Goal: Task Accomplishment & Management: Manage account settings

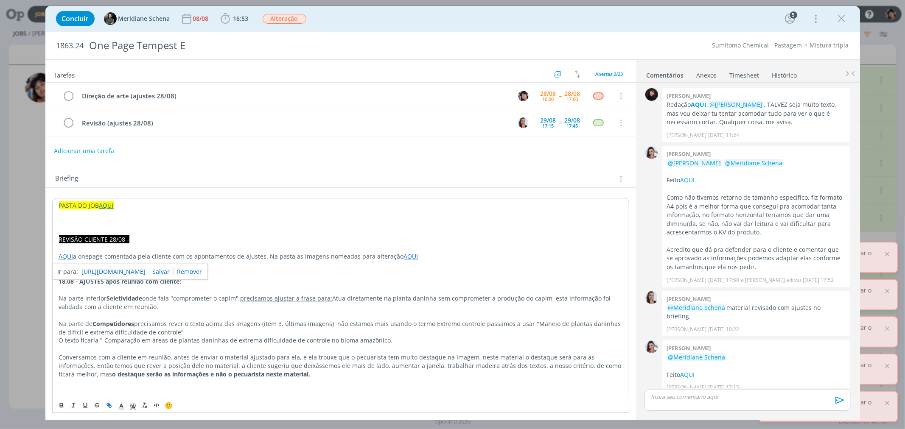
scroll to position [795, 0]
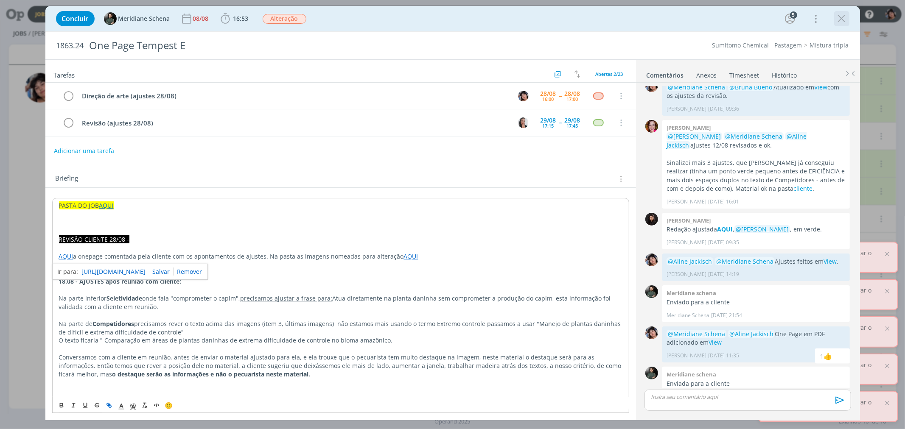
click at [841, 17] on icon "dialog" at bounding box center [841, 18] width 13 height 13
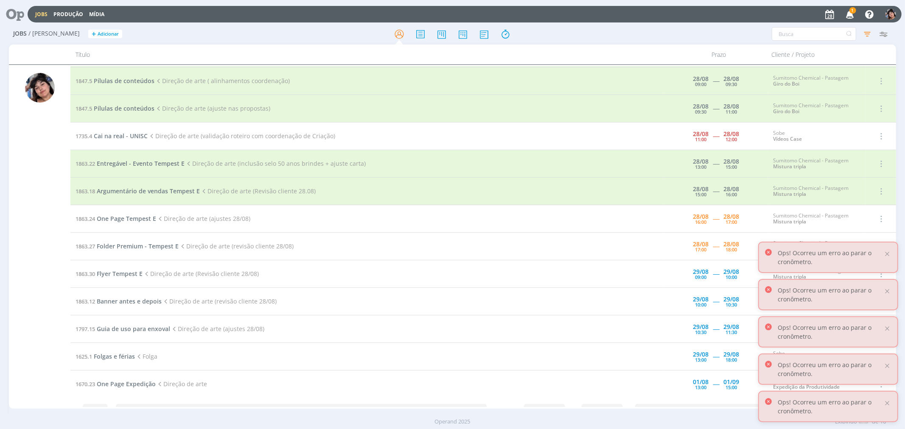
scroll to position [109, 0]
click at [130, 192] on span "Argumentário de vendas Tempest E" at bounding box center [148, 191] width 103 height 8
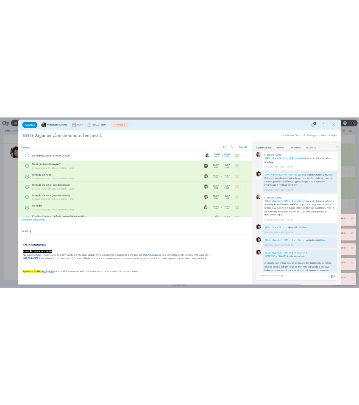
scroll to position [808, 0]
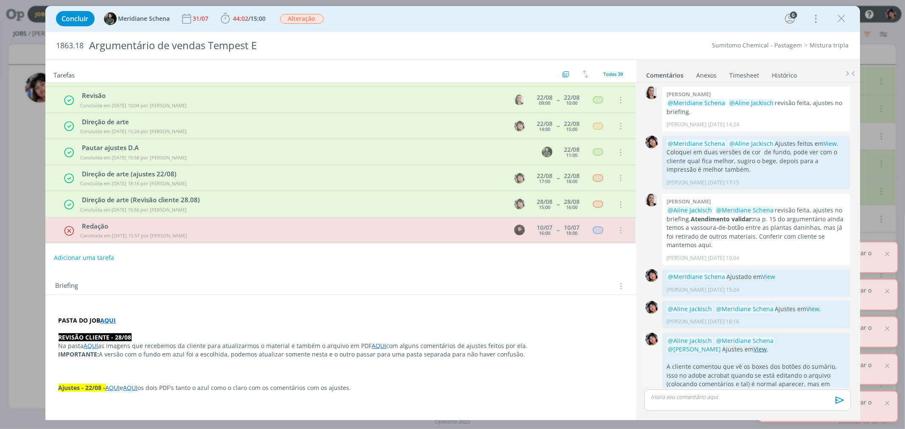
click at [753, 345] on link "View" at bounding box center [759, 349] width 13 height 8
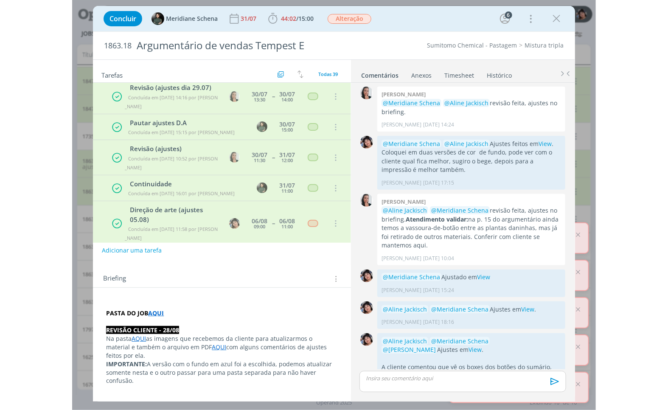
scroll to position [495, 0]
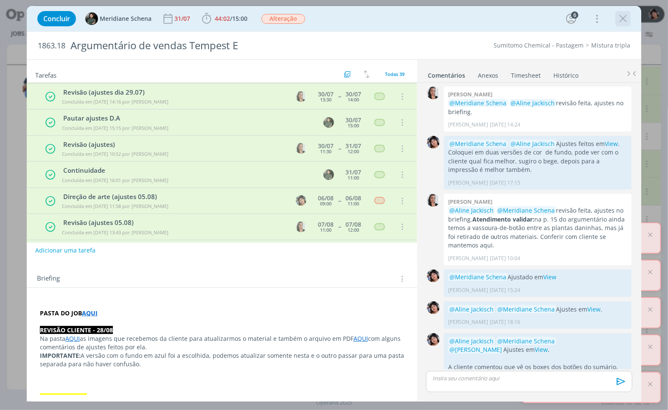
click at [622, 14] on icon "dialog" at bounding box center [622, 18] width 13 height 13
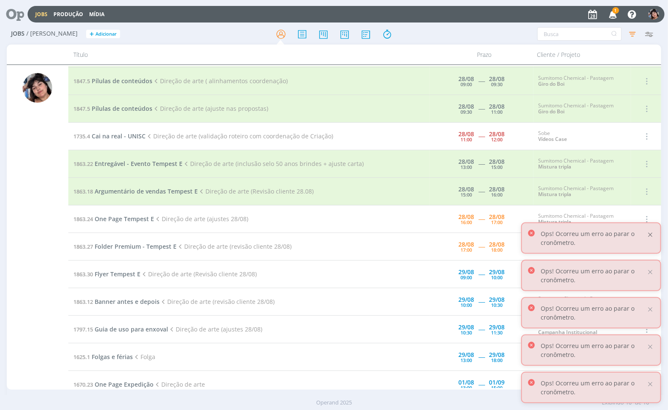
click at [652, 233] on div at bounding box center [650, 235] width 8 height 8
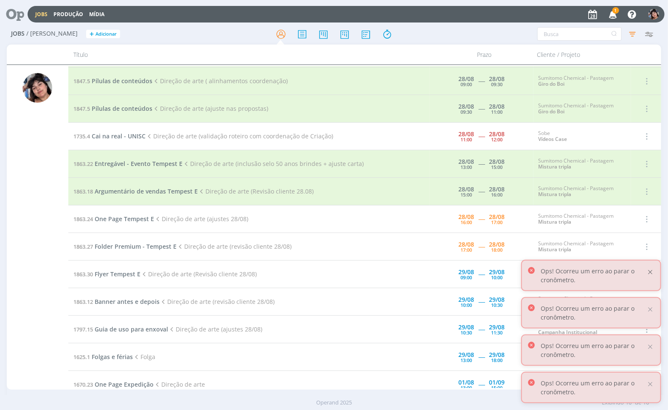
click at [652, 271] on div at bounding box center [650, 272] width 8 height 8
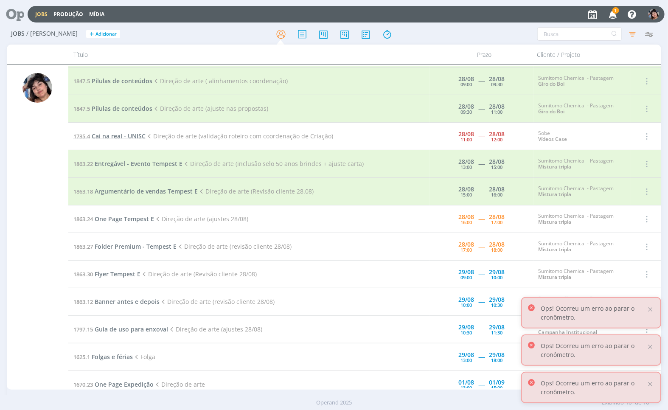
click at [122, 136] on span "Cai na real - UNISC" at bounding box center [119, 136] width 54 height 8
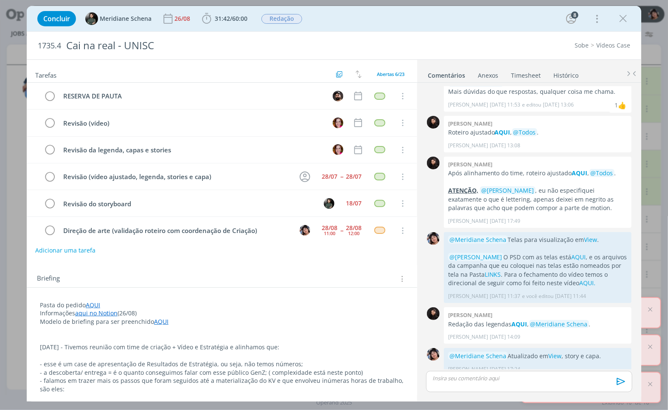
scroll to position [9, 0]
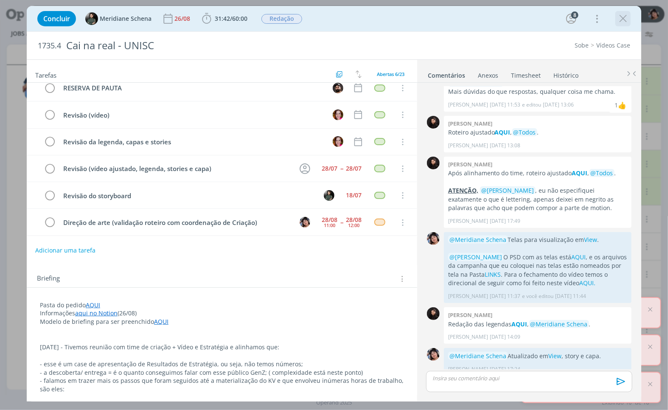
click at [622, 16] on icon "dialog" at bounding box center [622, 18] width 13 height 13
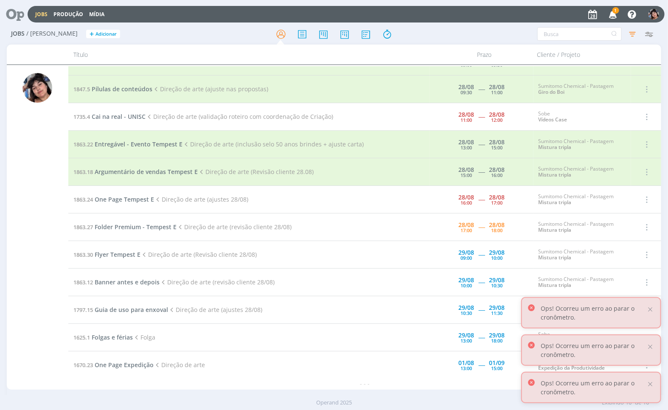
scroll to position [129, 0]
click at [109, 226] on span "Folder Premium - Tempest E" at bounding box center [136, 227] width 82 height 8
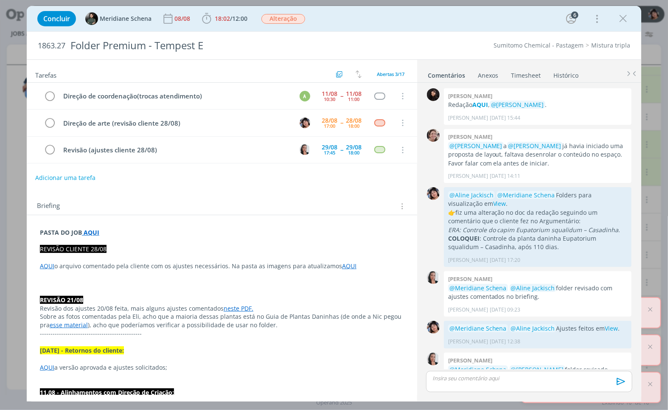
scroll to position [399, 0]
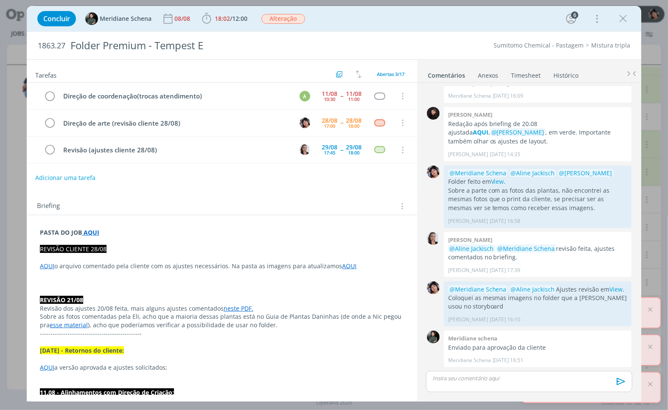
click at [651, 324] on div "Concluir Meridiane Schena [DATE] 18:02 / 12:00 Iniciar Apontar Data * [DATE] Ho…" at bounding box center [334, 205] width 668 height 410
click at [43, 270] on link "AQUI" at bounding box center [47, 266] width 14 height 8
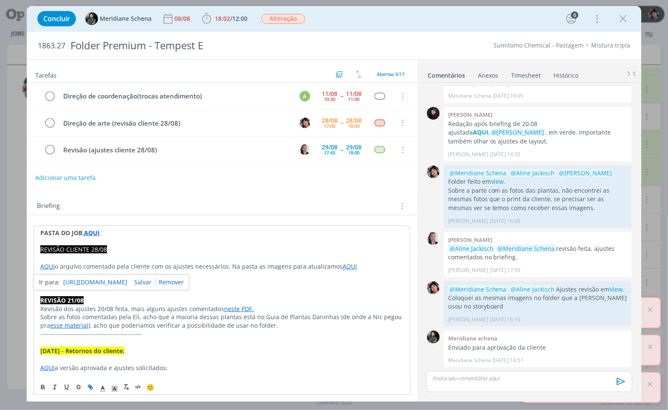
click at [78, 281] on link "[URL][DOMAIN_NAME]" at bounding box center [95, 282] width 64 height 11
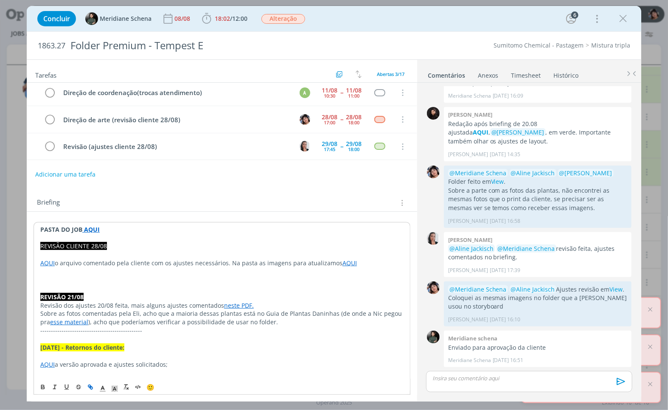
click at [480, 375] on p "dialog" at bounding box center [529, 378] width 193 height 8
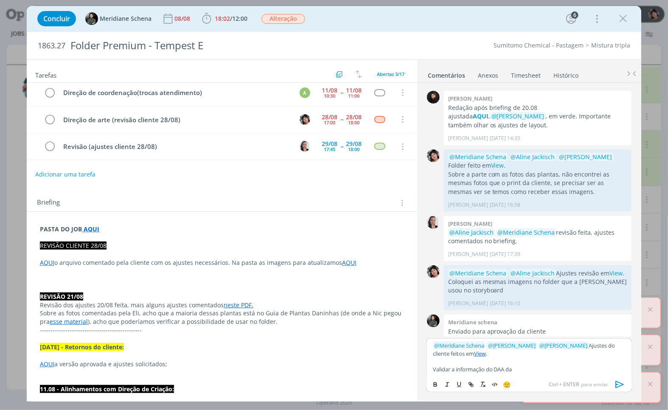
scroll to position [432, 0]
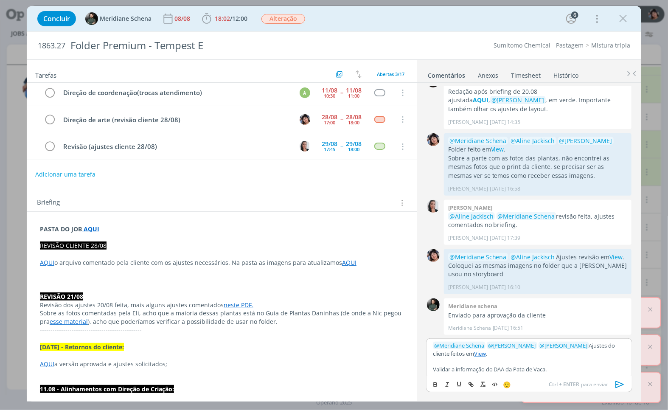
click at [431, 370] on div "﻿ @ Meridiane Schena ﻿ ﻿ @ [PERSON_NAME] ﻿ ﻿ @ Aline Jackisch ﻿ Ajustes do clie…" at bounding box center [529, 357] width 206 height 38
drag, startPoint x: 553, startPoint y: 370, endPoint x: 419, endPoint y: 363, distance: 134.2
click at [419, 363] on div "0 [PERSON_NAME] Redação AQUI , @[PERSON_NAME] . [PERSON_NAME] [DATE] 15:44 👍 0 …" at bounding box center [529, 241] width 224 height 317
click at [432, 385] on icon "dialog" at bounding box center [435, 384] width 7 height 7
click at [549, 372] on strong "Validar a informação do DAA da Pata de Vaca." at bounding box center [495, 369] width 125 height 8
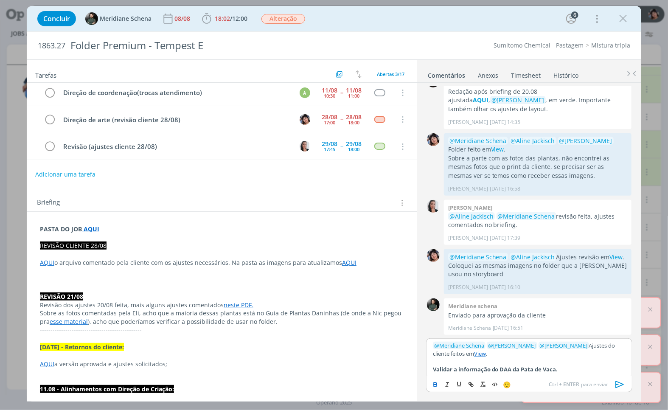
click at [433, 369] on strong "Validar a informação do DAA da Pata de Vaca." at bounding box center [495, 369] width 125 height 8
click at [507, 383] on span "🙂" at bounding box center [507, 384] width 8 height 8
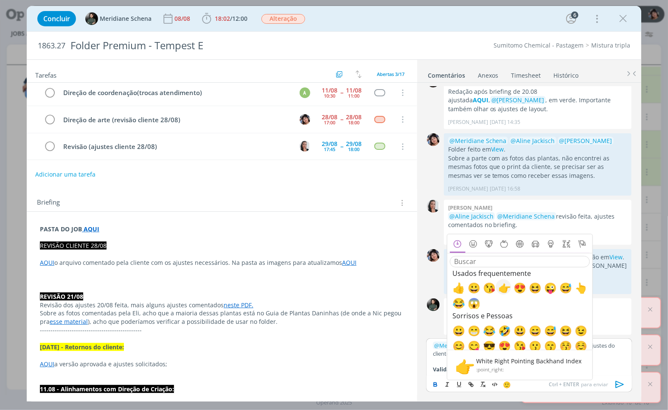
click at [508, 292] on span "👉" at bounding box center [503, 287] width 10 height 10
click at [439, 371] on span "👉" at bounding box center [436, 369] width 7 height 8
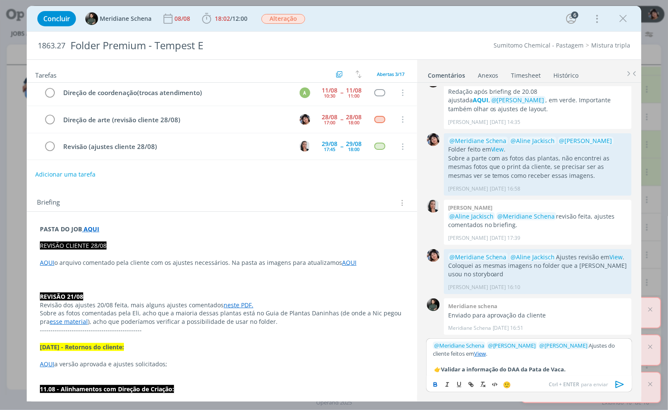
click at [441, 369] on strong "﻿ 👉 ﻿ Validar a informação do DAA da Pata de Vaca." at bounding box center [499, 369] width 133 height 8
click at [618, 382] on icon "dialog" at bounding box center [619, 384] width 13 height 13
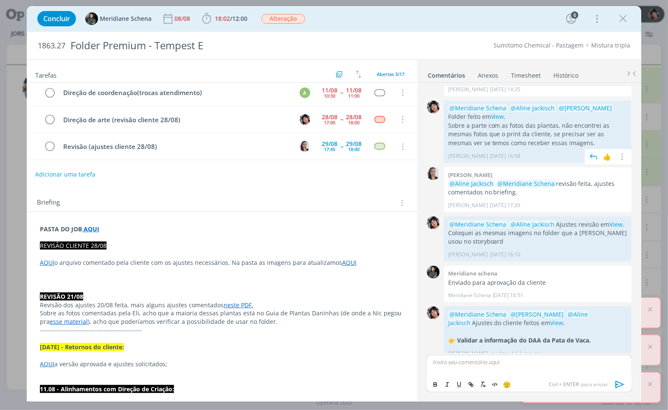
scroll to position [473, 0]
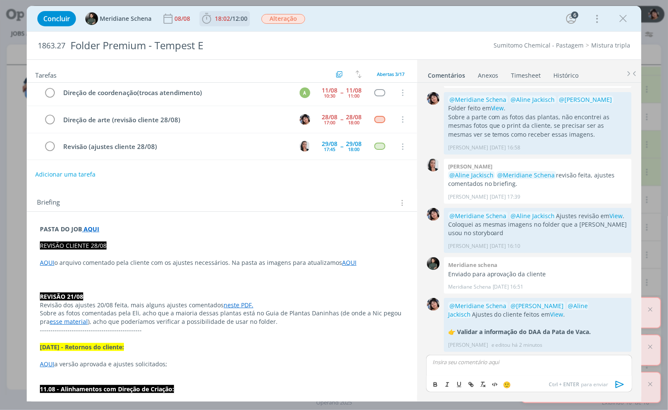
click at [240, 20] on span "12:00" at bounding box center [239, 18] width 15 height 8
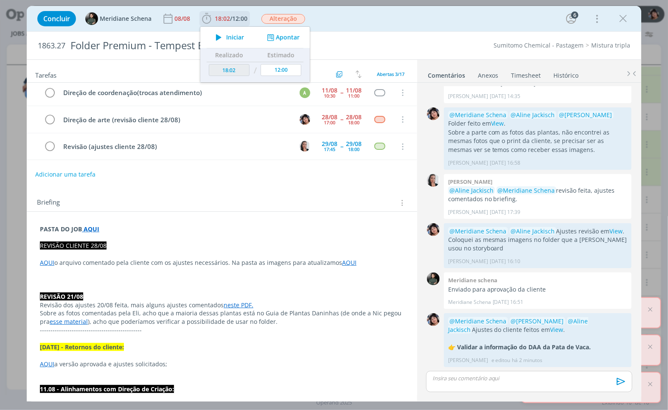
scroll to position [457, 0]
click at [279, 36] on button "Apontar" at bounding box center [282, 37] width 35 height 9
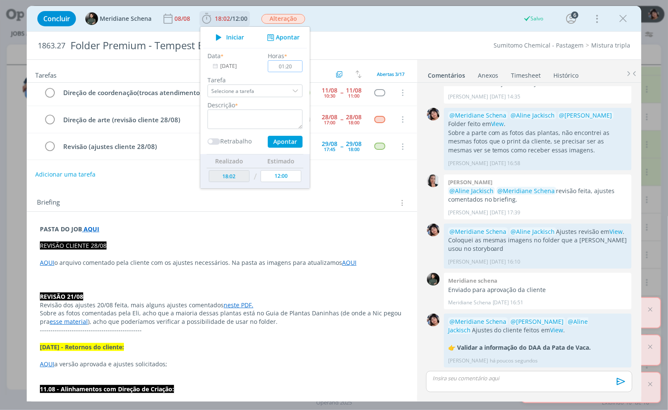
type input "01:20"
click at [281, 88] on input "Selecione a tarefa" at bounding box center [254, 90] width 95 height 13
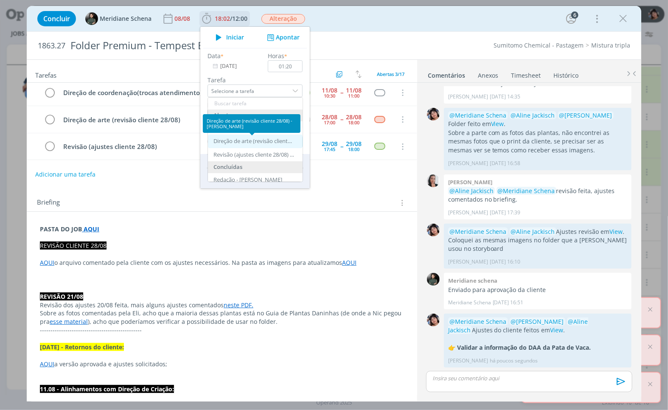
click at [260, 138] on div "Direção de arte (revisão cliente 28/08) - [PERSON_NAME]" at bounding box center [253, 141] width 81 height 7
type input "Direção de arte (revisão cliente 28/08)"
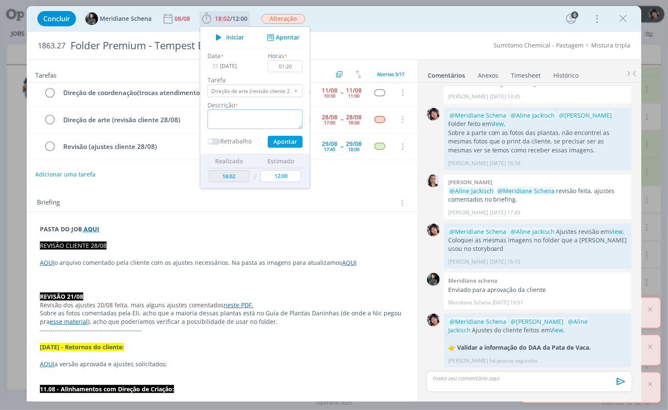
click at [237, 122] on textarea "dialog" at bounding box center [254, 119] width 95 height 20
type textarea "Ajustes cliente"
click at [279, 141] on button "Apontar" at bounding box center [285, 142] width 35 height 12
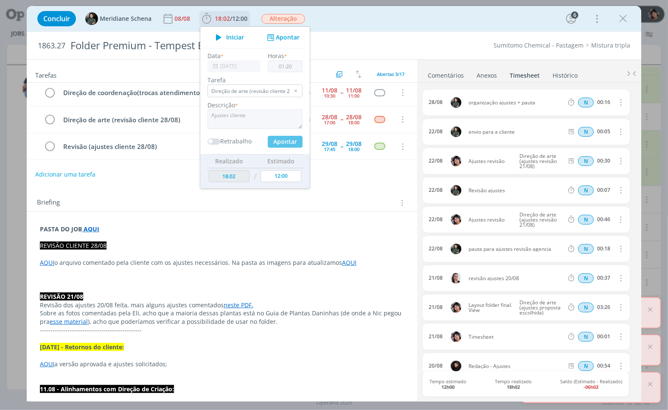
type input "19:22"
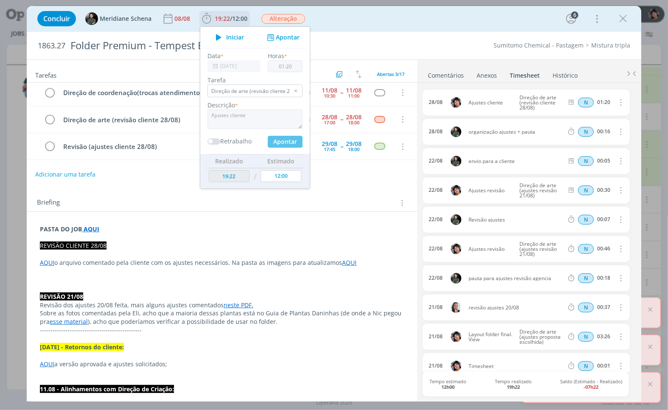
type input "00:00"
click at [53, 119] on icon "dialog" at bounding box center [50, 119] width 12 height 13
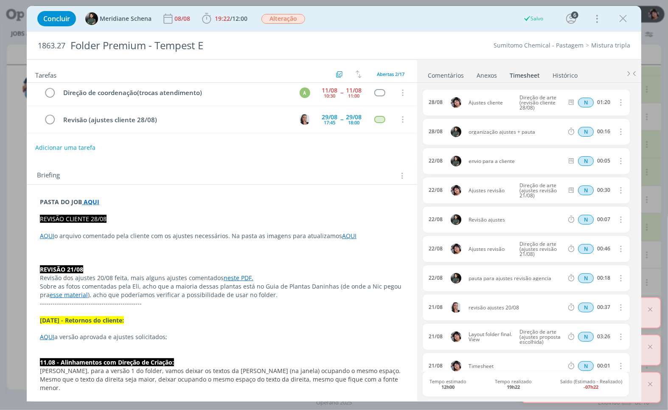
scroll to position [129, 0]
click at [623, 20] on icon "dialog" at bounding box center [622, 18] width 13 height 13
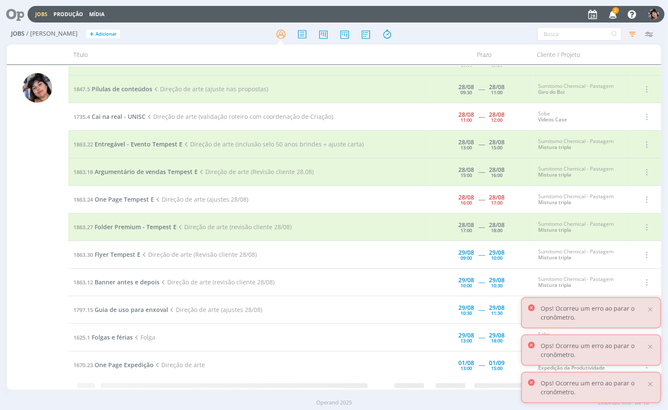
scroll to position [129, 0]
click at [114, 196] on span "One Page Tempest E" at bounding box center [124, 199] width 59 height 8
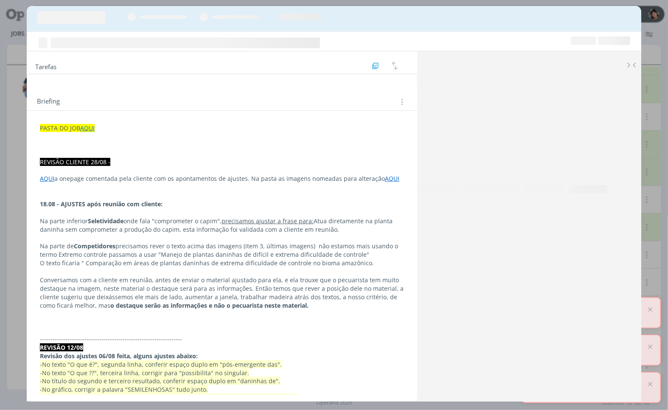
scroll to position [814, 0]
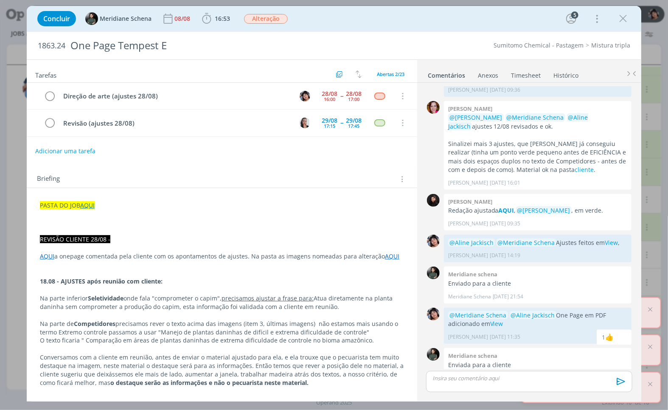
click at [499, 378] on p "dialog" at bounding box center [529, 378] width 193 height 8
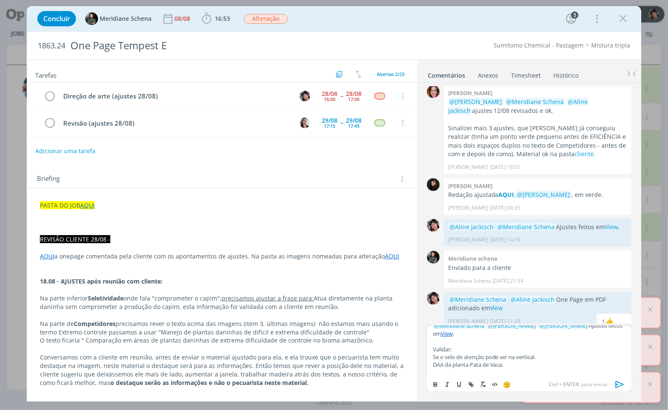
scroll to position [7, 0]
click at [516, 374] on p "Parte da informação:" at bounding box center [529, 372] width 193 height 8
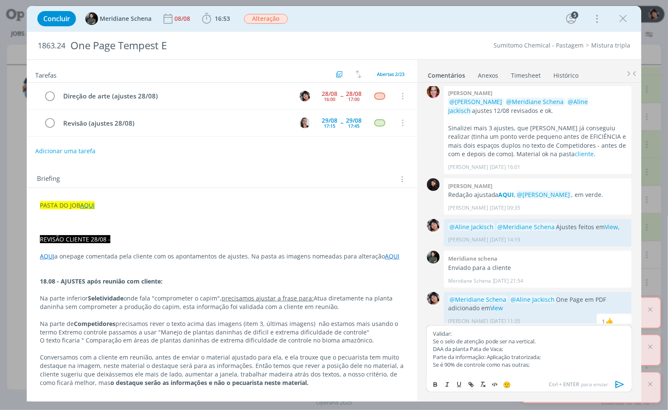
scroll to position [23, 0]
drag, startPoint x: 459, startPoint y: 334, endPoint x: 427, endPoint y: 333, distance: 31.8
click at [427, 333] on div "﻿ @ Meridiane Schena ﻿ ﻿ @ [PERSON_NAME] ﻿ ﻿ @ [PERSON_NAME] ﻿ Ajustes feitos e…" at bounding box center [529, 350] width 206 height 51
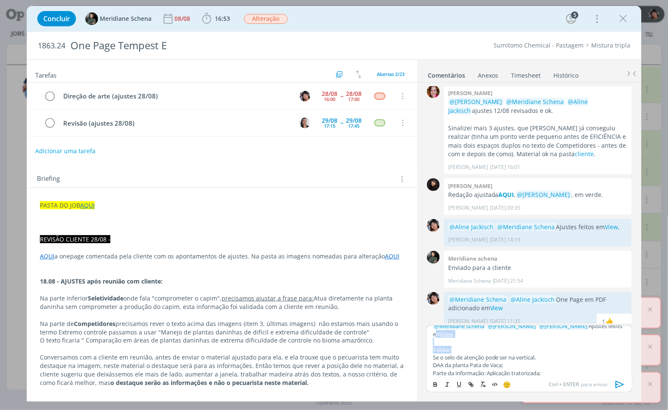
click at [446, 349] on p "Validar:" at bounding box center [529, 350] width 193 height 8
click at [434, 383] on icon "dialog" at bounding box center [435, 384] width 7 height 7
click at [431, 351] on div "﻿ @ Meridiane Schena ﻿ ﻿ @ [PERSON_NAME] ﻿ ﻿ @ [PERSON_NAME] ﻿ Ajustes feitos e…" at bounding box center [529, 350] width 206 height 51
click at [504, 387] on span "🙂" at bounding box center [507, 384] width 8 height 8
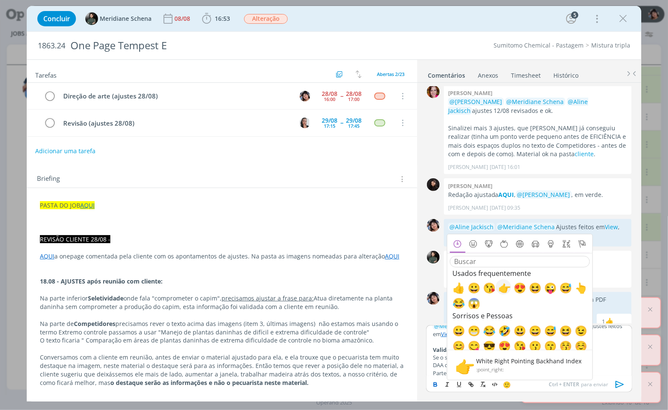
click at [500, 291] on span "👉" at bounding box center [503, 287] width 10 height 10
click at [442, 349] on strong "﻿ 👉 ﻿ Validar" at bounding box center [446, 350] width 26 height 8
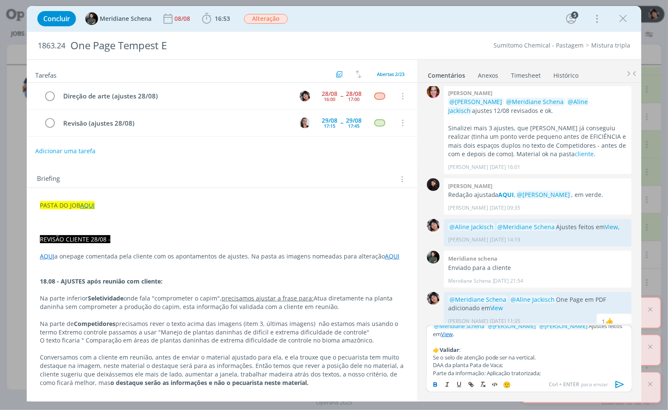
click at [430, 355] on div "﻿ @ Meridiane Schena ﻿ ﻿ @ [PERSON_NAME] ﻿ ﻿ @ [PERSON_NAME] ﻿ Ajustes feitos e…" at bounding box center [529, 350] width 206 height 51
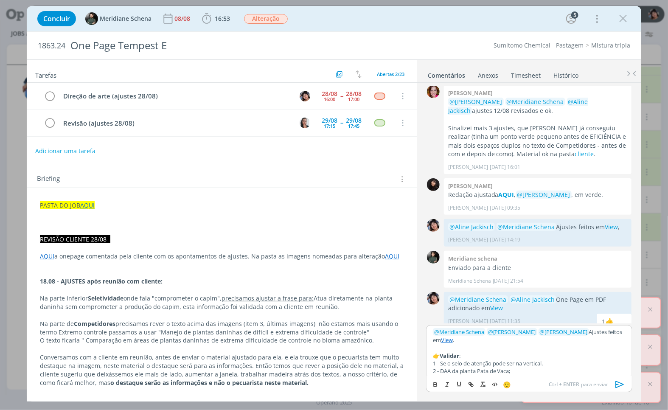
scroll to position [0, 0]
click at [617, 384] on icon "dialog" at bounding box center [619, 384] width 8 height 7
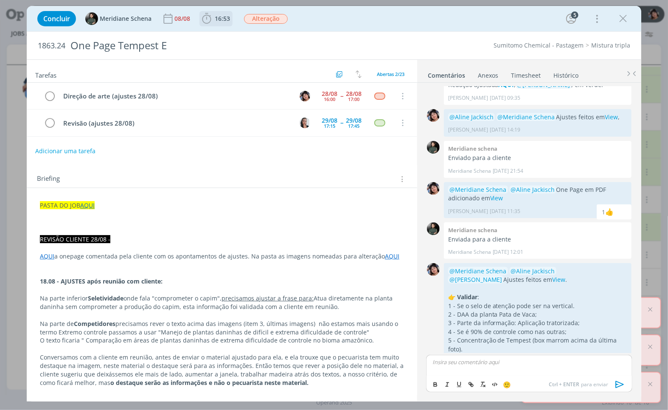
click at [215, 20] on span "16:53" at bounding box center [222, 18] width 15 height 8
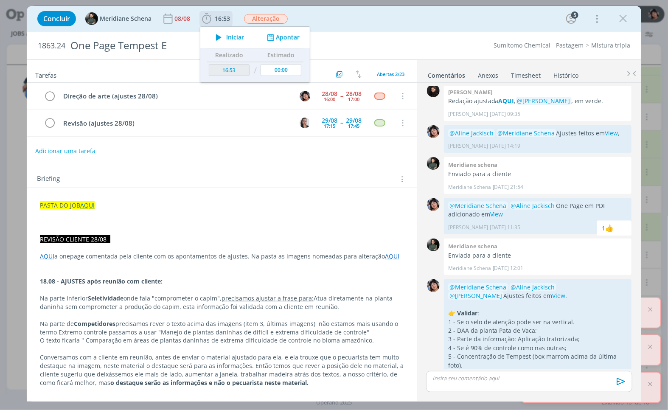
click at [294, 36] on button "Apontar" at bounding box center [282, 37] width 35 height 9
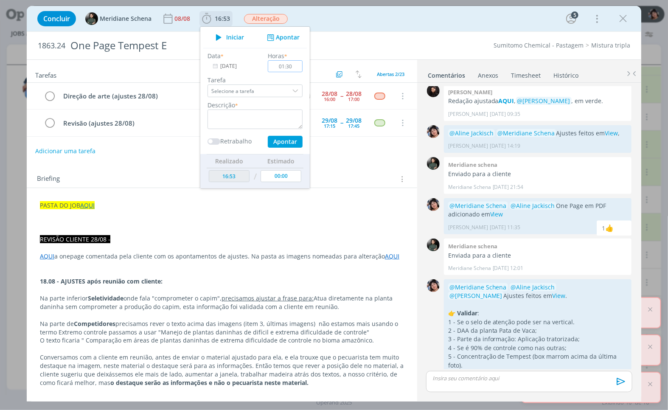
type input "01:30"
click at [248, 93] on input "Selecione a tarefa" at bounding box center [254, 90] width 95 height 13
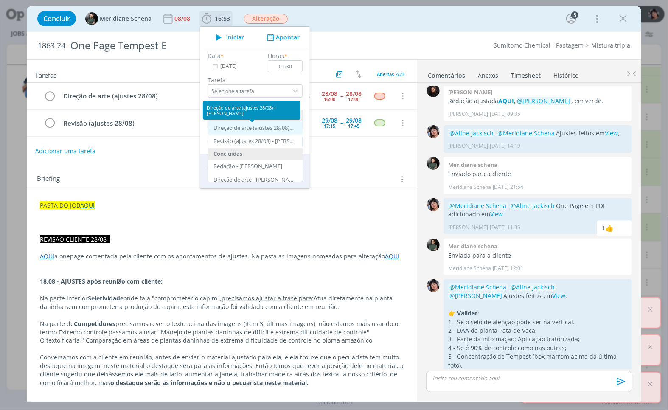
click at [255, 131] on div "Direção de arte (ajustes 28/08) - [PERSON_NAME]" at bounding box center [253, 128] width 81 height 7
type input "Direção de arte (ajustes 28/08)"
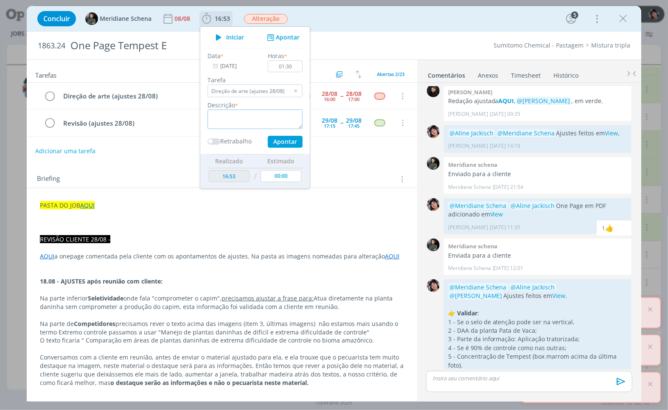
click at [240, 118] on textarea "dialog" at bounding box center [254, 119] width 95 height 20
type textarea "Ajustes cliente"
click at [277, 140] on button "Apontar" at bounding box center [285, 142] width 35 height 12
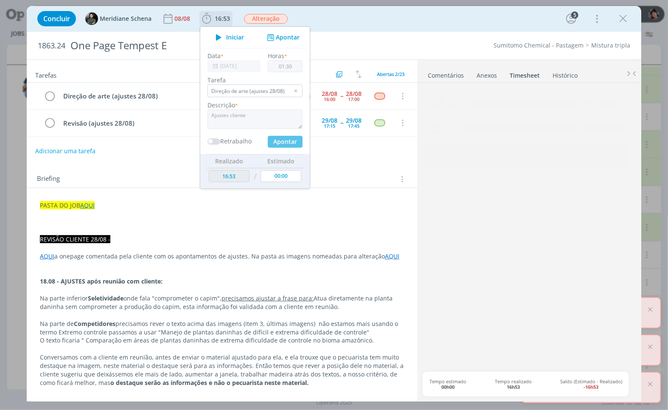
type input "18:23"
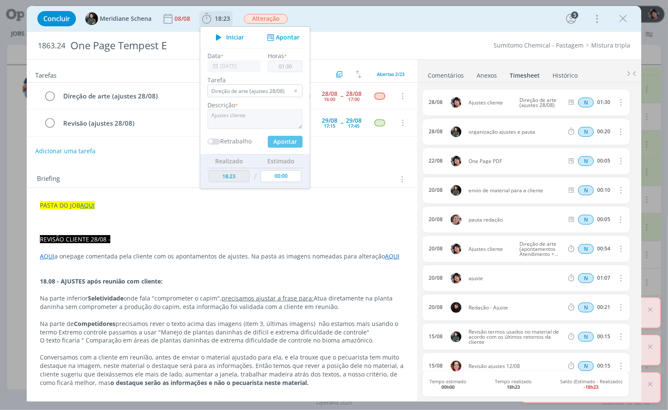
type input "00:00"
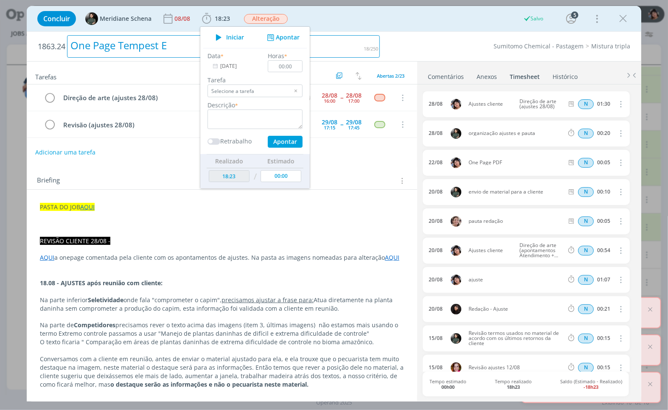
click at [321, 49] on div "One Page Tempest E" at bounding box center [223, 46] width 313 height 22
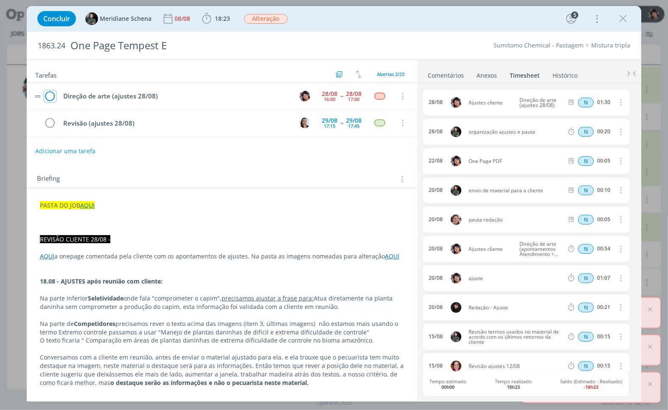
click at [54, 96] on icon "dialog" at bounding box center [50, 96] width 12 height 13
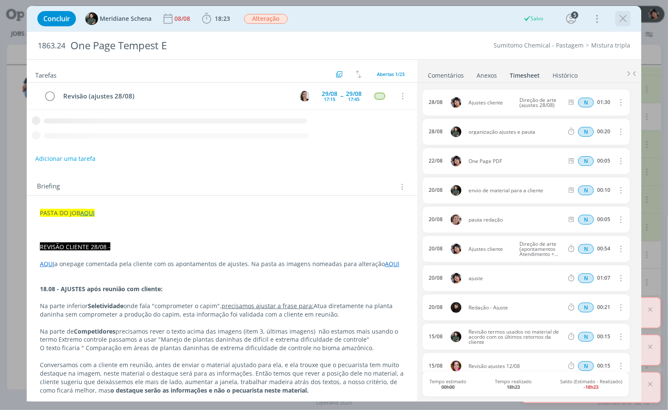
click at [624, 16] on icon "dialog" at bounding box center [622, 18] width 13 height 13
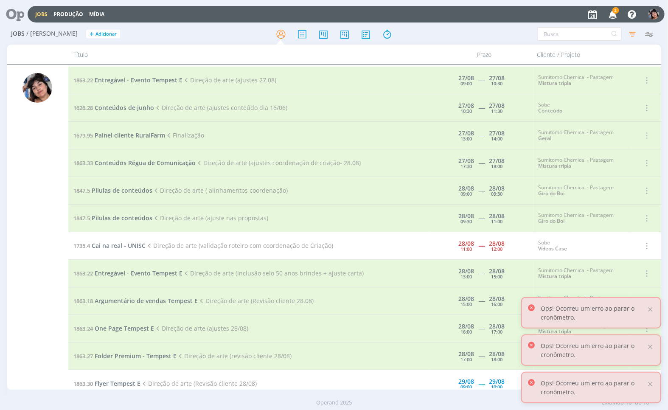
click at [34, 13] on button "Jobs" at bounding box center [41, 14] width 17 height 7
click at [21, 13] on icon at bounding box center [11, 14] width 17 height 17
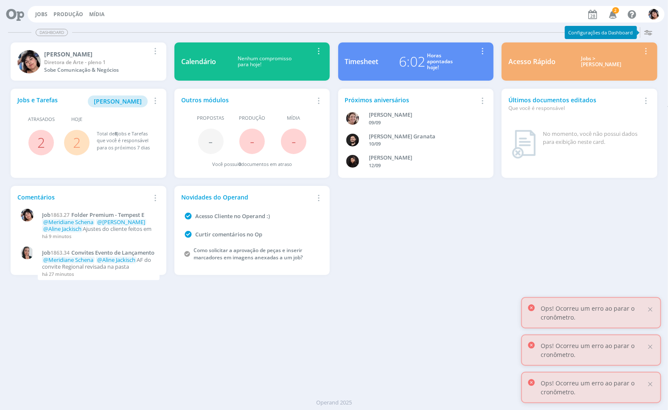
click at [613, 14] on icon "button" at bounding box center [612, 14] width 15 height 14
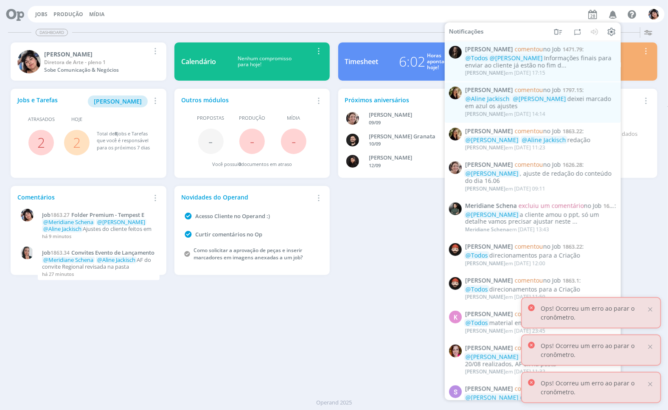
click at [75, 121] on span "Hoje" at bounding box center [76, 119] width 11 height 7
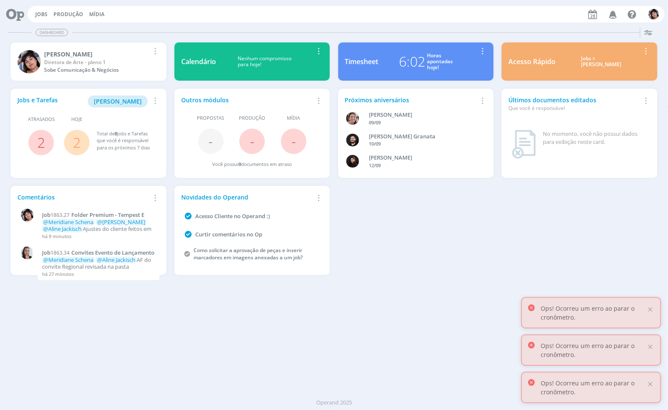
click at [78, 136] on link "2" at bounding box center [77, 142] width 8 height 18
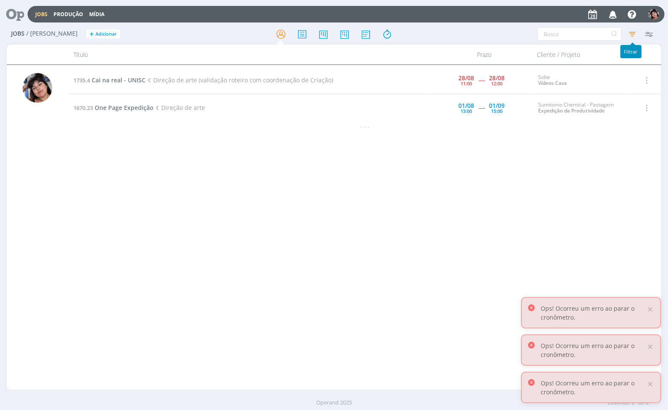
click at [632, 34] on icon "button" at bounding box center [632, 33] width 15 height 15
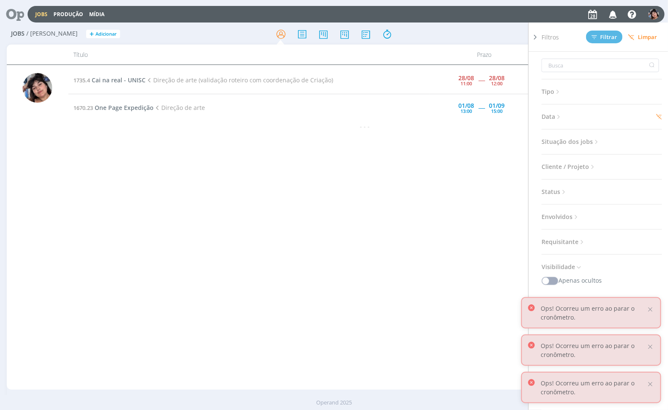
click at [569, 140] on span "Situação dos jobs" at bounding box center [570, 141] width 59 height 11
click at [595, 164] on span at bounding box center [596, 164] width 17 height 8
click at [643, 163] on span at bounding box center [639, 164] width 17 height 8
click at [599, 33] on button "Filtrar" at bounding box center [604, 37] width 36 height 13
click at [588, 113] on h3 "Data" at bounding box center [601, 116] width 120 height 11
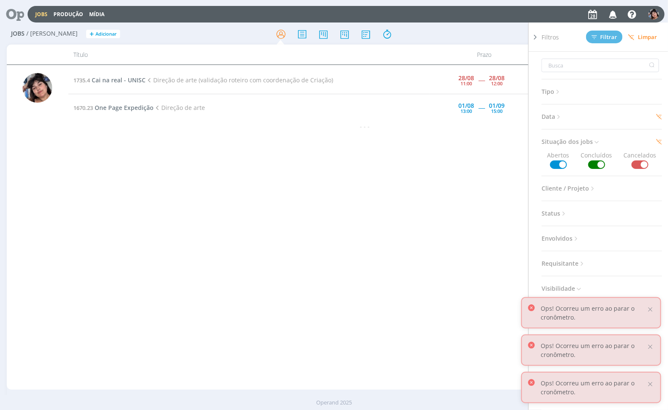
click at [553, 120] on span "Data" at bounding box center [551, 116] width 21 height 11
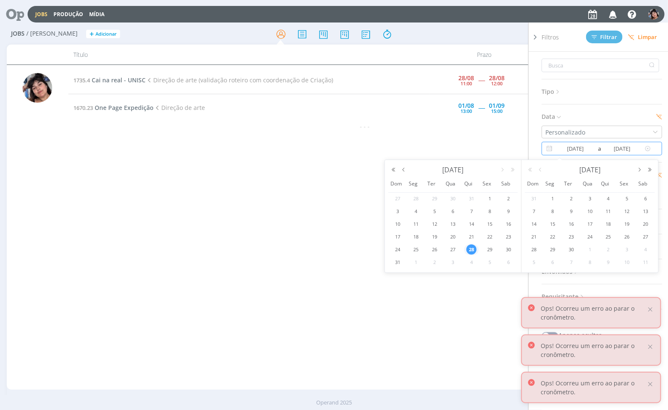
click at [577, 146] on input "[DATE]" at bounding box center [574, 148] width 41 height 10
click at [490, 247] on span "29" at bounding box center [490, 249] width 10 height 10
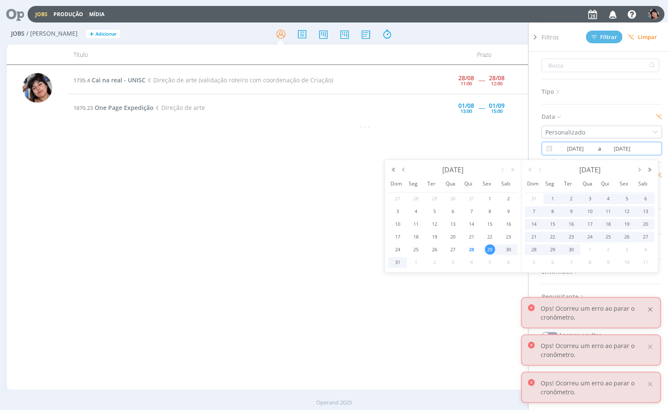
click at [649, 309] on div at bounding box center [650, 309] width 8 height 8
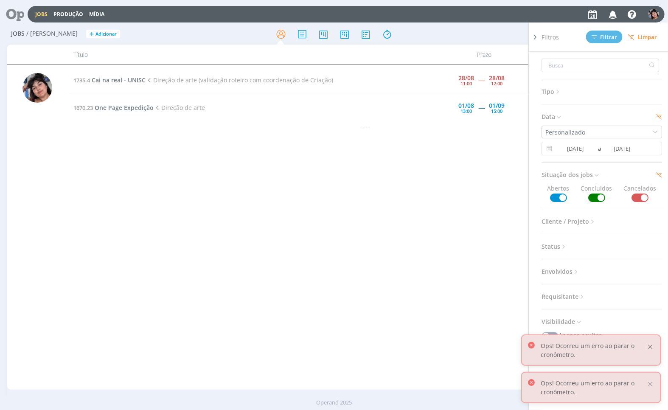
click at [652, 344] on div at bounding box center [650, 347] width 8 height 8
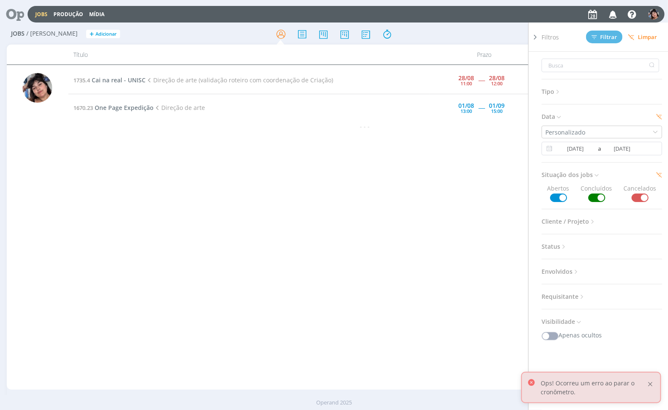
click at [650, 386] on div at bounding box center [650, 384] width 8 height 8
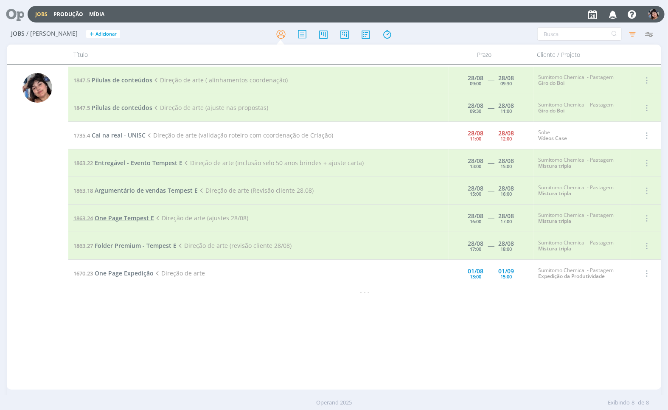
click at [136, 219] on span "One Page Tempest E" at bounding box center [124, 218] width 59 height 8
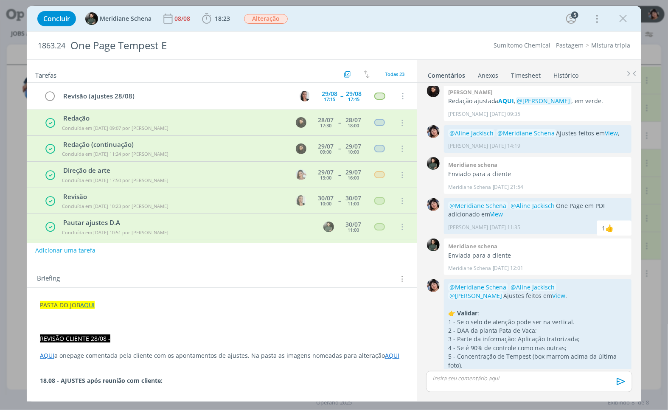
scroll to position [450, 0]
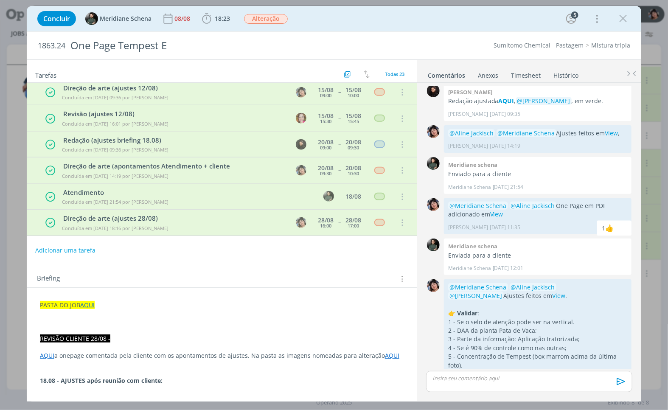
click at [515, 78] on link "Timesheet" at bounding box center [525, 73] width 31 height 12
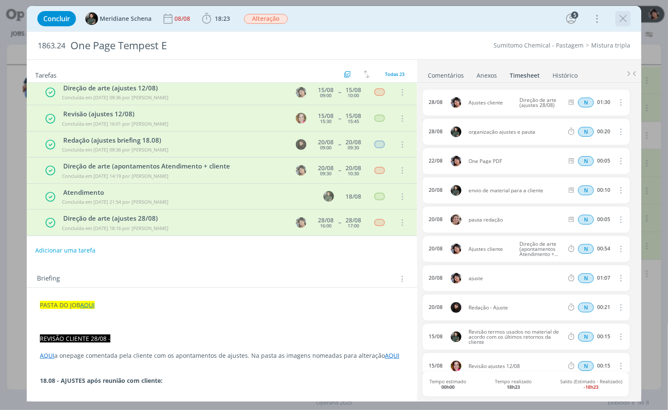
click at [623, 22] on icon "dialog" at bounding box center [622, 18] width 13 height 13
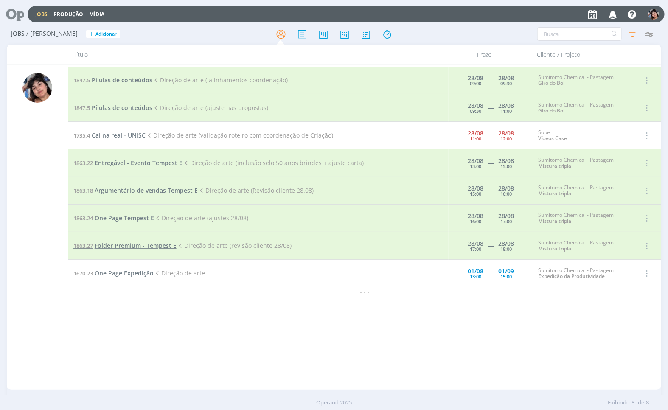
click at [126, 244] on span "Folder Premium - Tempest E" at bounding box center [136, 245] width 82 height 8
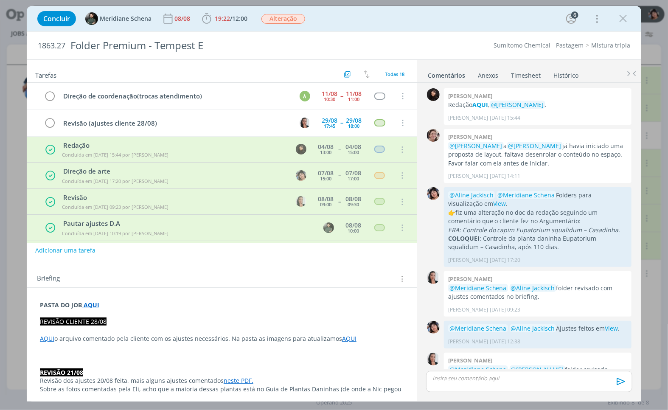
scroll to position [457, 0]
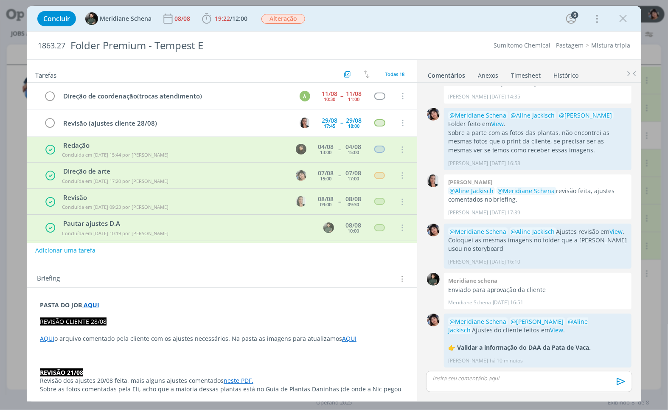
click at [516, 75] on link "Timesheet" at bounding box center [525, 73] width 31 height 12
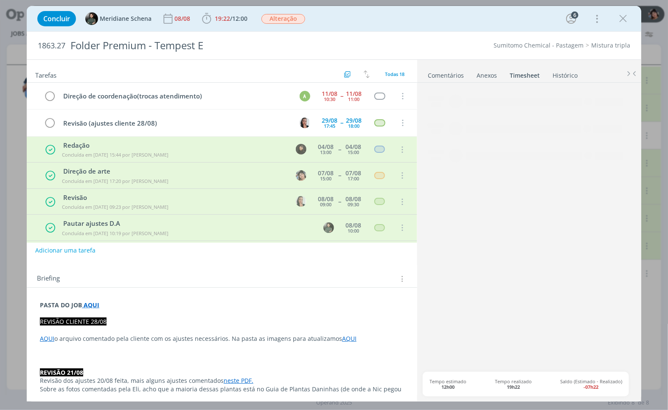
scroll to position [319, 0]
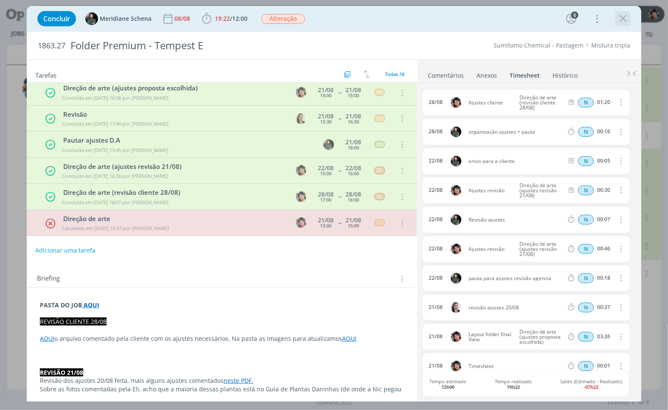
click at [618, 18] on icon "dialog" at bounding box center [622, 18] width 13 height 13
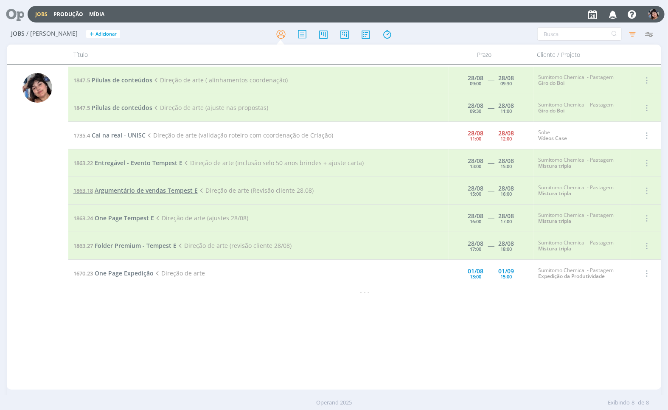
click at [141, 191] on span "Argumentário de vendas Tempest E" at bounding box center [146, 190] width 103 height 8
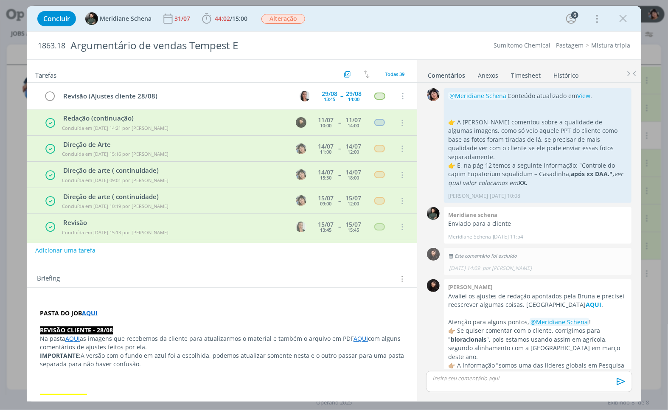
click at [514, 78] on link "Timesheet" at bounding box center [525, 73] width 31 height 12
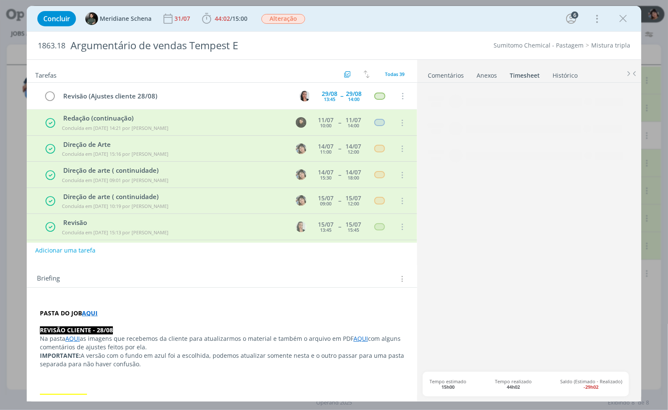
scroll to position [790, 0]
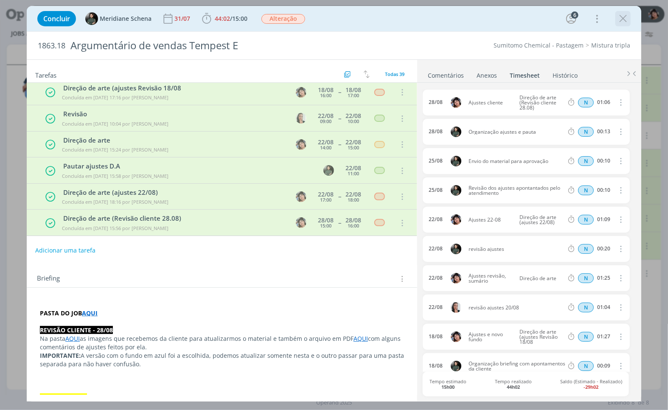
click at [620, 22] on icon "dialog" at bounding box center [622, 18] width 13 height 13
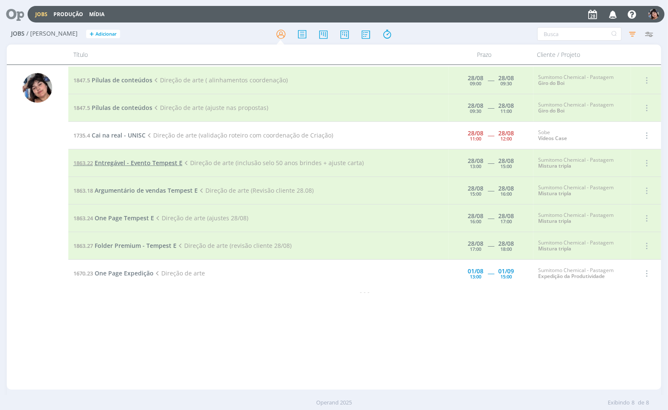
click at [142, 165] on span "Entregável - Evento Tempest E" at bounding box center [139, 163] width 88 height 8
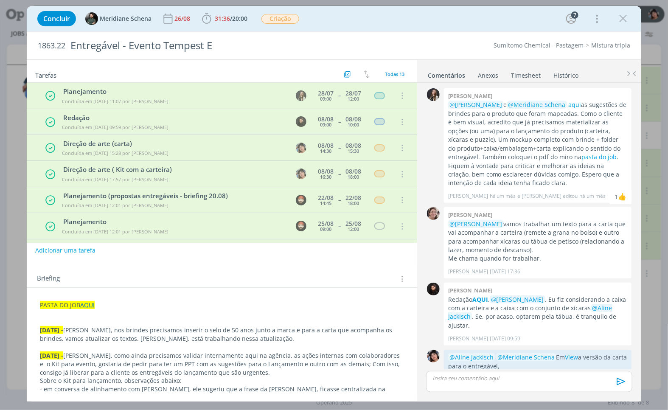
scroll to position [483, 0]
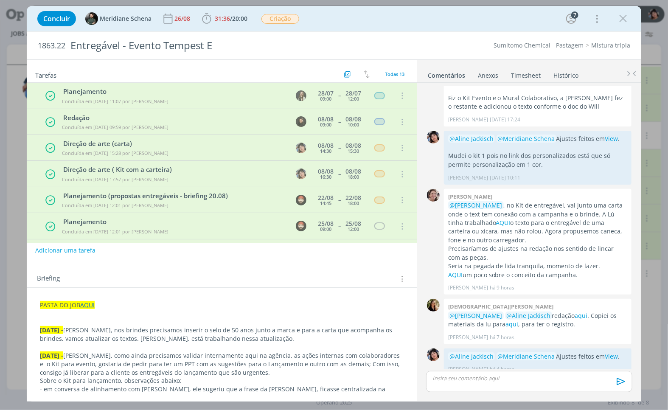
click at [527, 73] on link "Timesheet" at bounding box center [525, 73] width 31 height 12
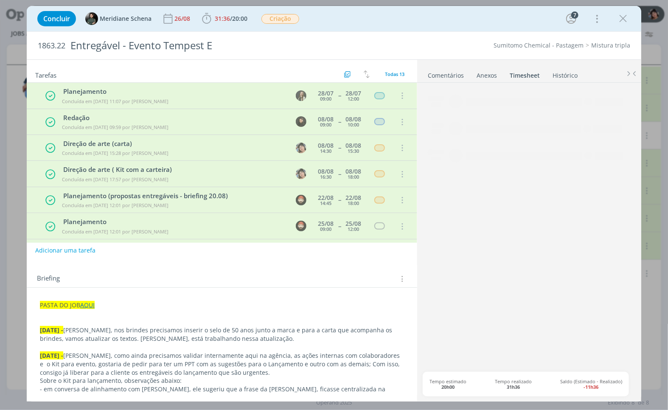
scroll to position [187, 0]
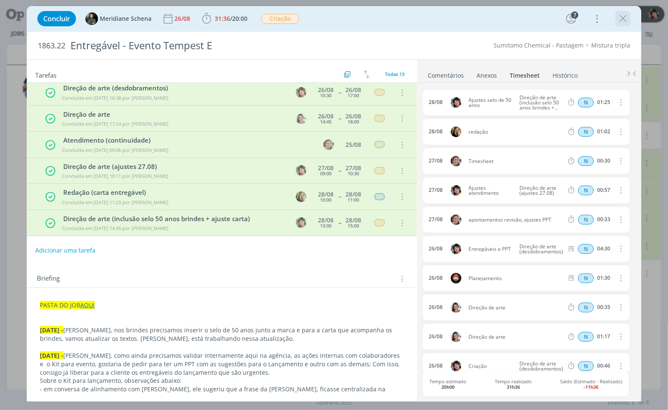
click at [621, 23] on icon "dialog" at bounding box center [622, 18] width 13 height 13
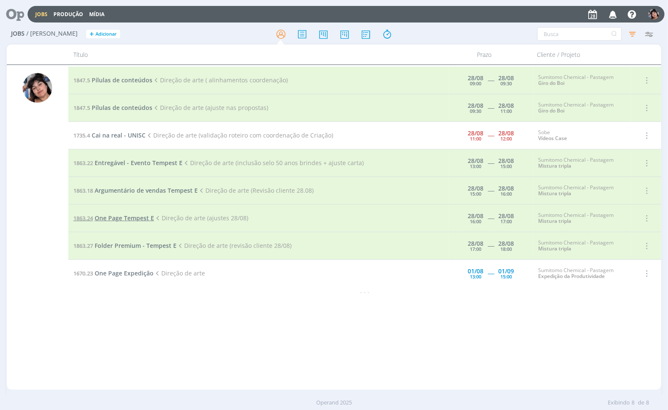
click at [135, 219] on span "One Page Tempest E" at bounding box center [124, 218] width 59 height 8
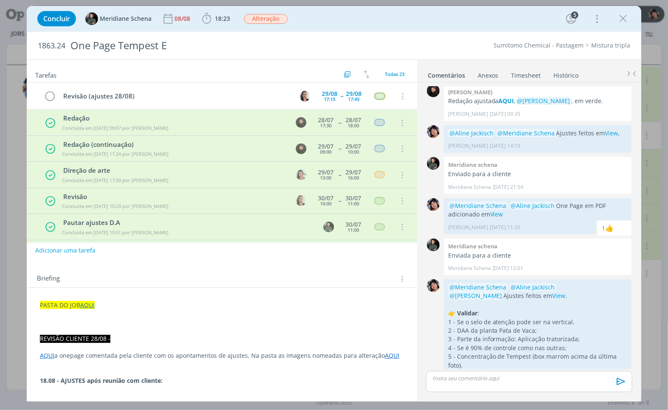
scroll to position [450, 0]
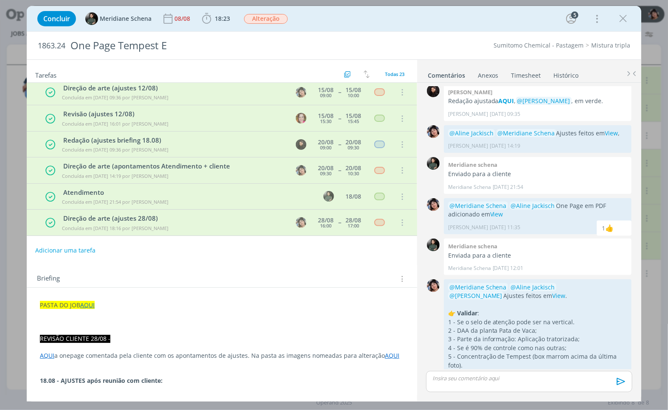
click at [514, 80] on ul "Comentários Anexos 0 Timesheet Histórico" at bounding box center [529, 71] width 224 height 23
click at [520, 75] on link "Timesheet" at bounding box center [525, 73] width 31 height 12
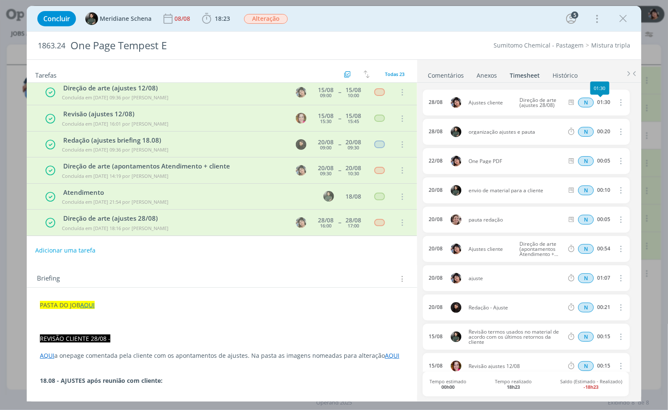
click at [603, 102] on div "01:30" at bounding box center [603, 102] width 13 height 6
click at [615, 103] on icon "dialog" at bounding box center [619, 102] width 9 height 10
click at [586, 130] on link "Editar" at bounding box center [595, 131] width 67 height 14
click at [600, 101] on input "01:30" at bounding box center [603, 102] width 18 height 9
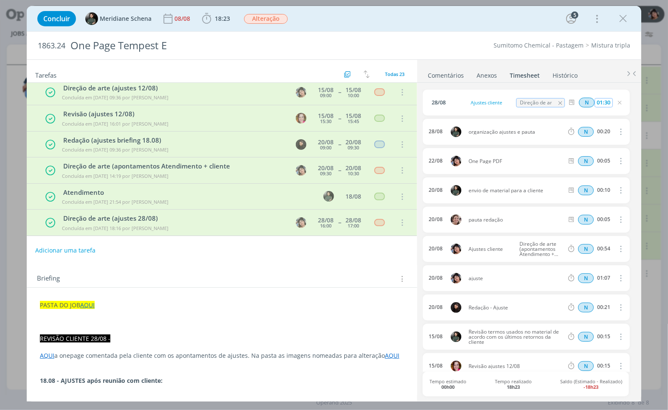
click at [600, 102] on input "01:30" at bounding box center [603, 102] width 18 height 9
type input "02:00"
click at [619, 102] on icon "dialog" at bounding box center [619, 102] width 7 height 7
click at [622, 18] on icon "dialog" at bounding box center [622, 18] width 13 height 13
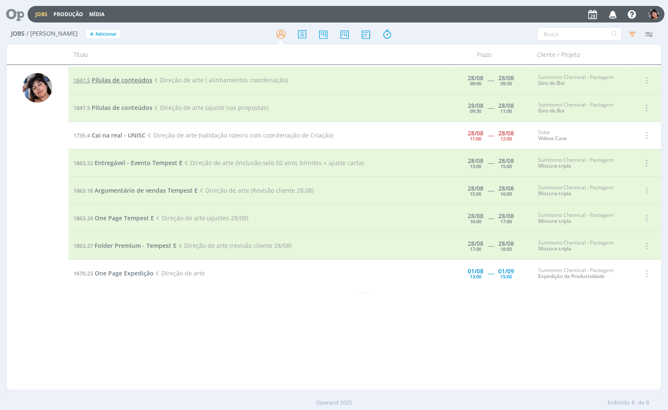
click at [138, 83] on span "Pílulas de conteúdos" at bounding box center [122, 80] width 61 height 8
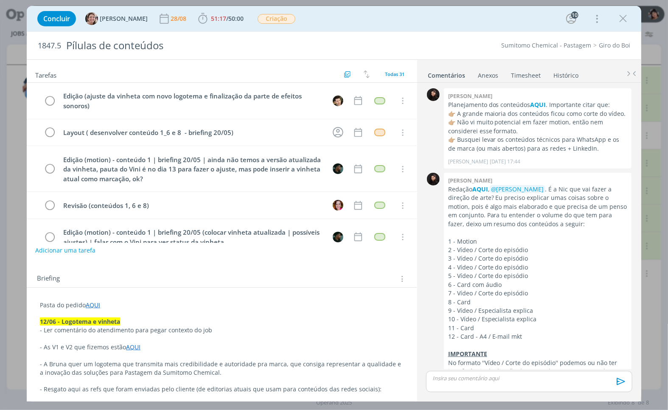
scroll to position [1126, 0]
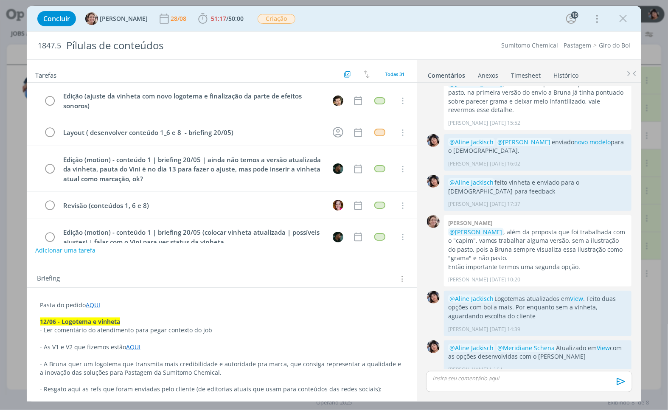
click at [525, 78] on link "Timesheet" at bounding box center [525, 73] width 31 height 12
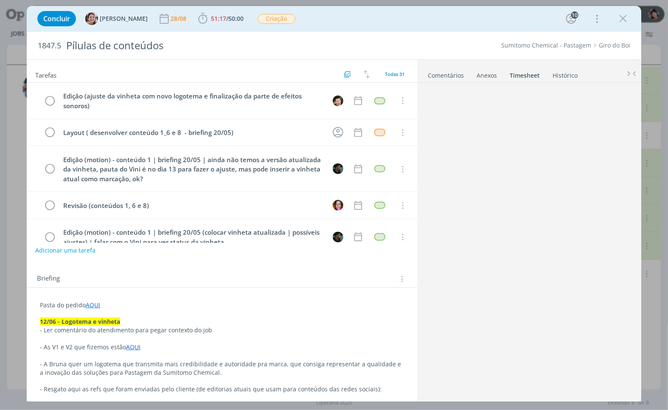
scroll to position [464, 0]
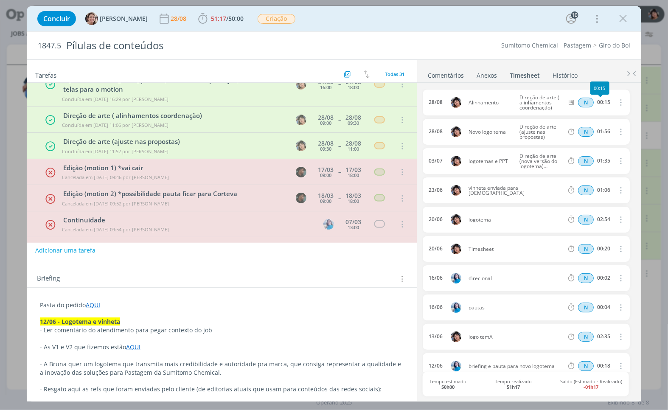
click at [600, 102] on div "00:15" at bounding box center [603, 102] width 13 height 6
click at [615, 101] on icon "dialog" at bounding box center [619, 102] width 9 height 10
click at [587, 129] on link "Editar" at bounding box center [595, 131] width 67 height 14
click at [600, 103] on input "00:15" at bounding box center [603, 102] width 18 height 9
click at [604, 101] on input "00:15" at bounding box center [603, 102] width 18 height 9
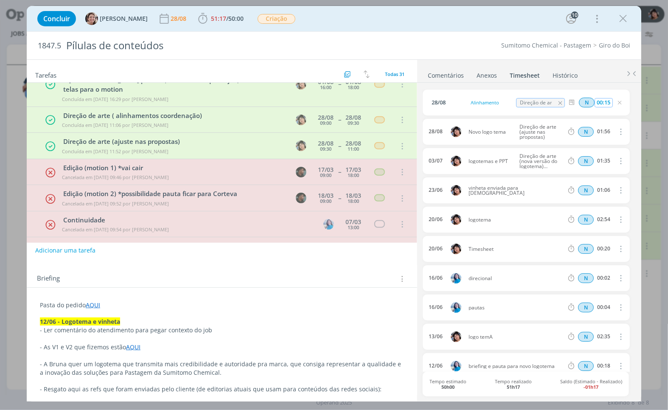
click at [604, 101] on input "00:15" at bounding box center [603, 102] width 18 height 9
type input "00:40"
click at [617, 104] on icon "dialog" at bounding box center [619, 102] width 7 height 7
click at [616, 103] on icon "dialog" at bounding box center [619, 102] width 7 height 7
drag, startPoint x: 621, startPoint y: 23, endPoint x: 603, endPoint y: 45, distance: 28.0
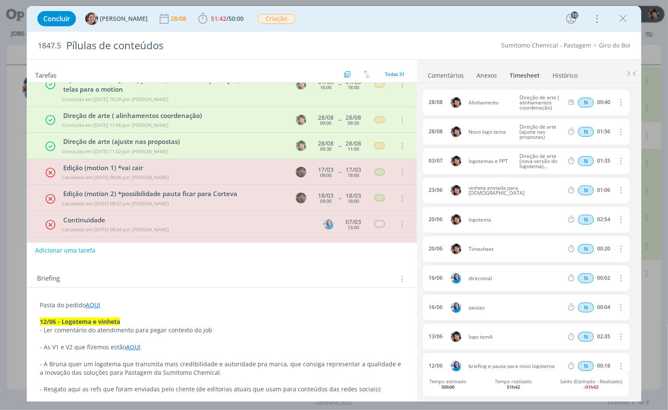
click at [621, 22] on icon "dialog" at bounding box center [622, 18] width 13 height 13
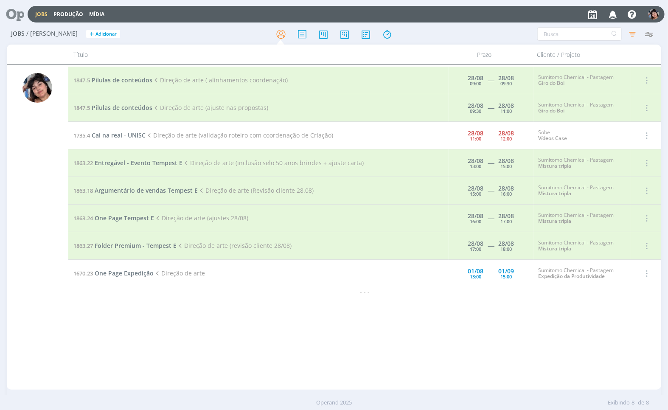
click at [47, 9] on div "Jobs Produção Mídia Notificações Central de Ajuda Área de Membros Implantação o…" at bounding box center [346, 14] width 637 height 17
click at [44, 11] on link "Jobs" at bounding box center [41, 14] width 12 height 7
click at [13, 14] on icon at bounding box center [11, 14] width 17 height 17
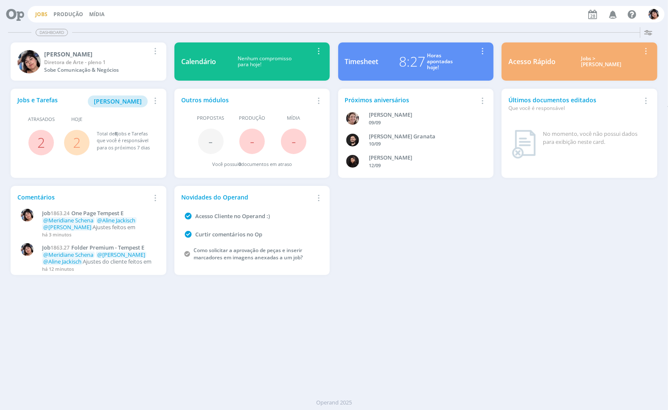
click at [42, 13] on link "Jobs" at bounding box center [41, 14] width 12 height 7
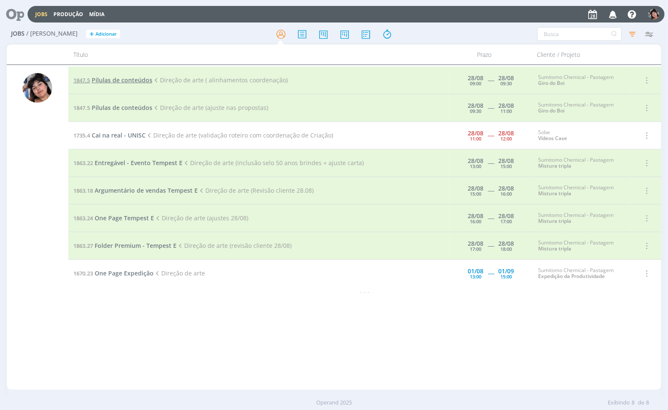
click at [143, 76] on span "Pílulas de conteúdos" at bounding box center [122, 80] width 61 height 8
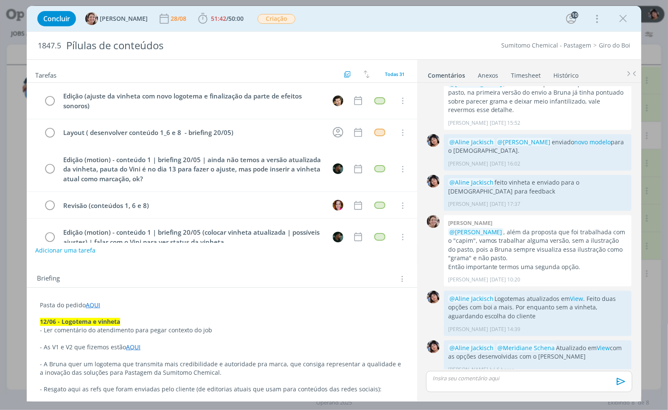
scroll to position [464, 0]
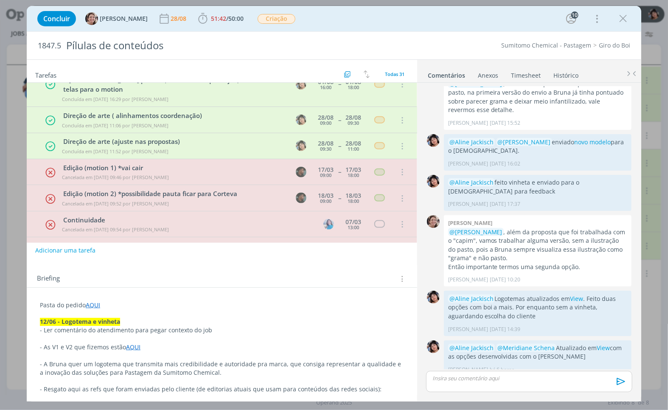
click at [516, 73] on link "Timesheet" at bounding box center [525, 73] width 31 height 12
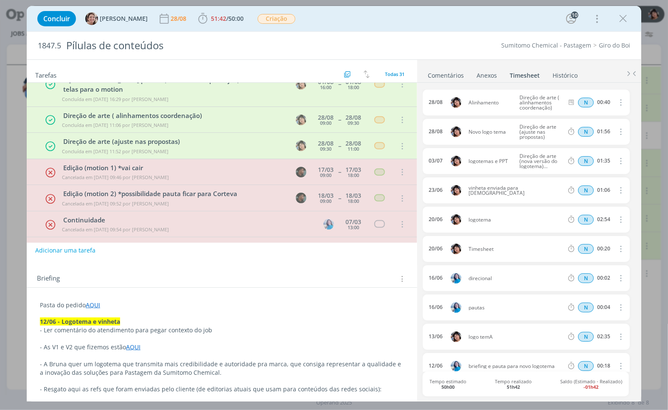
click at [605, 103] on div "00:40" at bounding box center [603, 102] width 13 height 6
click at [615, 104] on icon "dialog" at bounding box center [619, 102] width 9 height 10
click at [580, 127] on link "Editar" at bounding box center [595, 131] width 67 height 14
click at [605, 101] on input "00:40" at bounding box center [603, 102] width 18 height 9
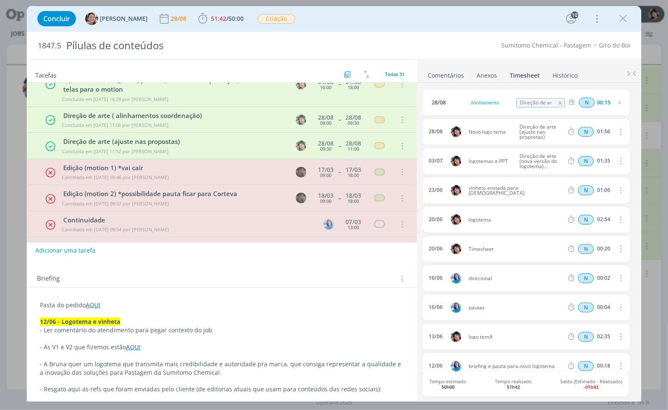
type input "00:15"
click at [618, 99] on div "N 00:15" at bounding box center [621, 102] width 115 height 11
click at [618, 100] on icon "dialog" at bounding box center [619, 102] width 7 height 7
click at [618, 104] on icon "dialog" at bounding box center [619, 102] width 7 height 7
click at [624, 20] on icon "dialog" at bounding box center [622, 18] width 13 height 13
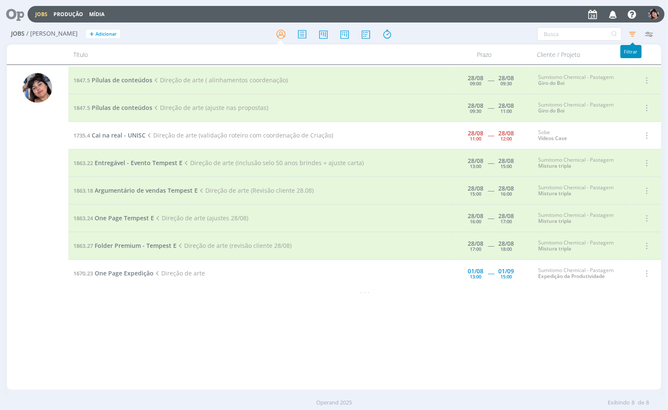
click at [635, 33] on icon "button" at bounding box center [632, 33] width 15 height 15
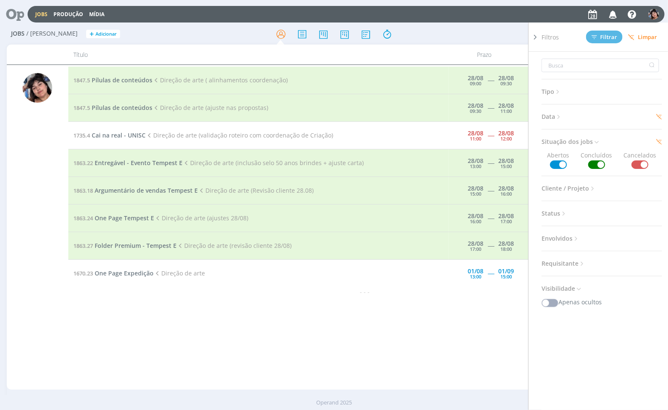
click at [554, 112] on span "Data" at bounding box center [551, 116] width 21 height 11
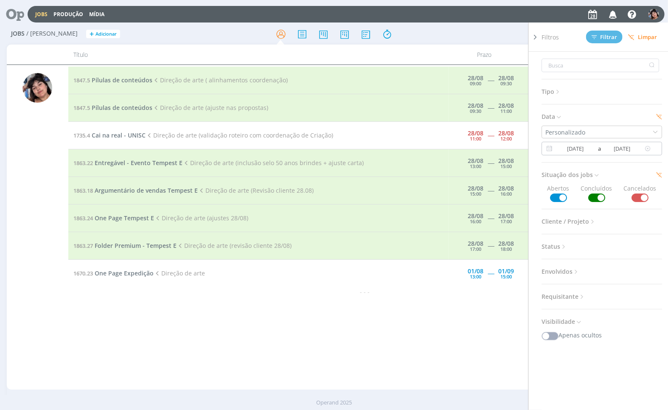
click at [609, 148] on input "[DATE]" at bounding box center [621, 148] width 41 height 10
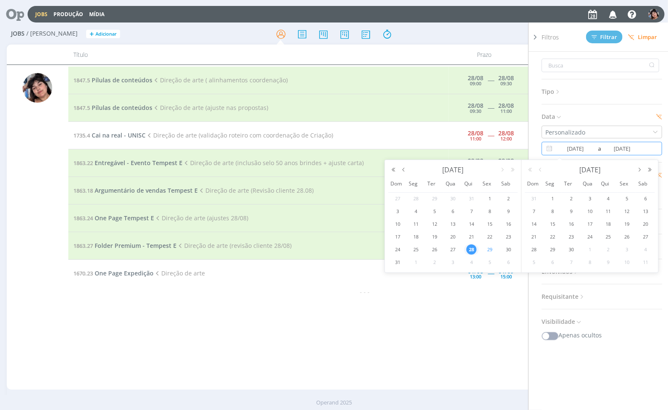
click at [489, 252] on span "29" at bounding box center [490, 249] width 10 height 10
click at [472, 248] on span "28" at bounding box center [471, 249] width 10 height 10
type input "[DATE]"
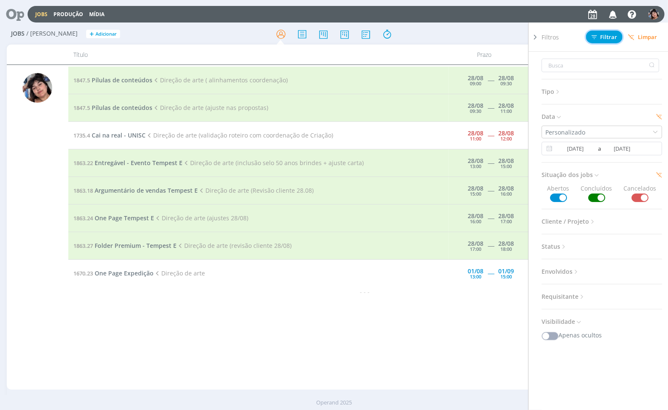
click at [606, 34] on span "Filtrar" at bounding box center [604, 37] width 26 height 6
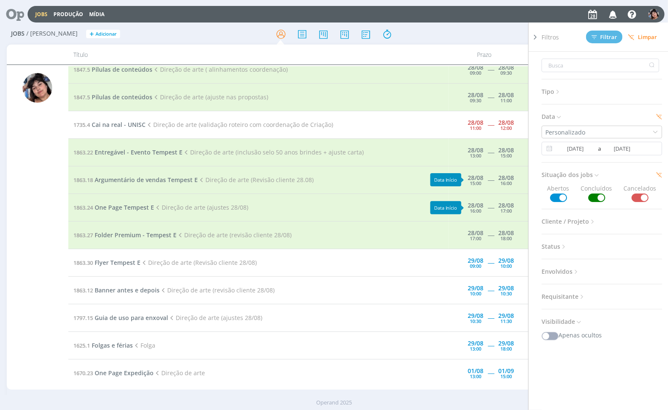
scroll to position [19, 0]
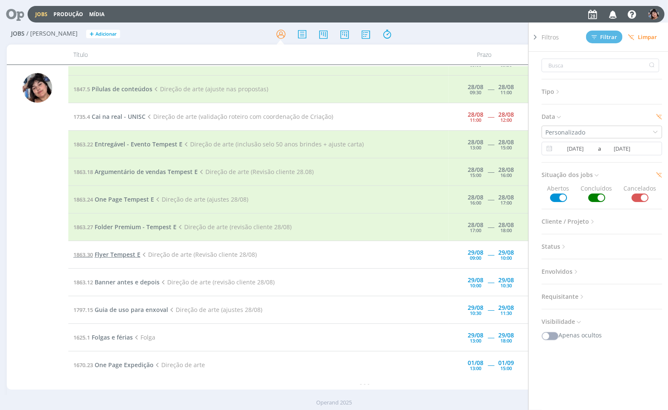
click at [117, 251] on span "Flyer Tempest E" at bounding box center [118, 254] width 46 height 8
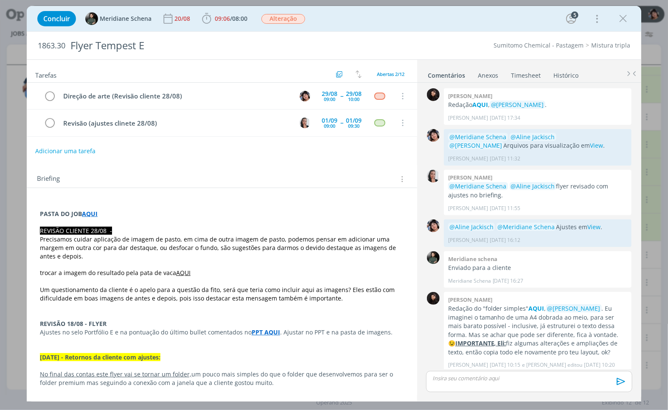
scroll to position [312, 0]
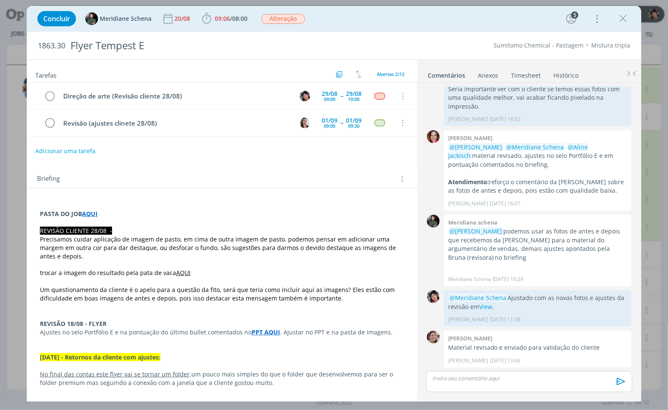
click at [182, 274] on link "AQUI" at bounding box center [183, 272] width 14 height 8
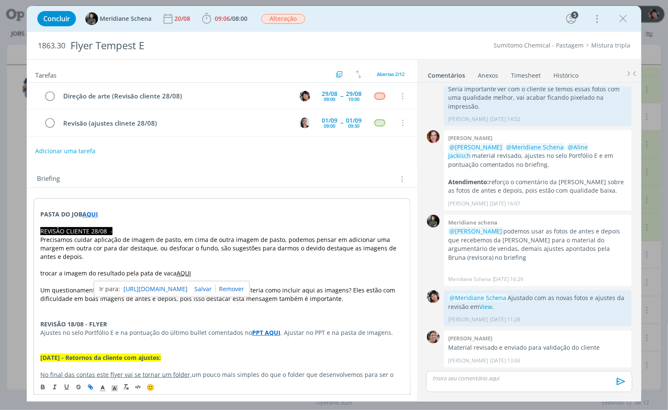
click at [147, 263] on p "dialog" at bounding box center [221, 265] width 363 height 8
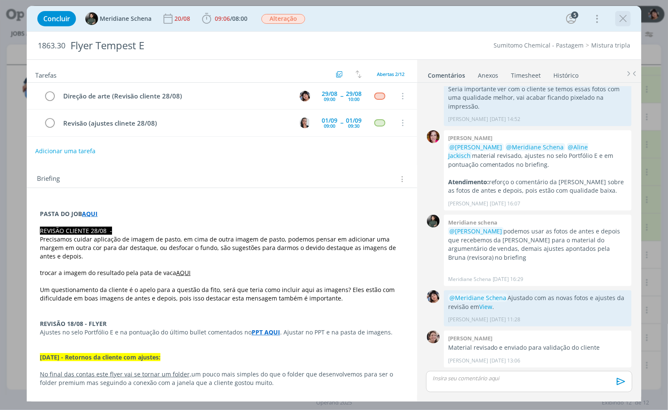
click at [623, 19] on icon "dialog" at bounding box center [622, 18] width 13 height 13
